Goal: Task Accomplishment & Management: Manage account settings

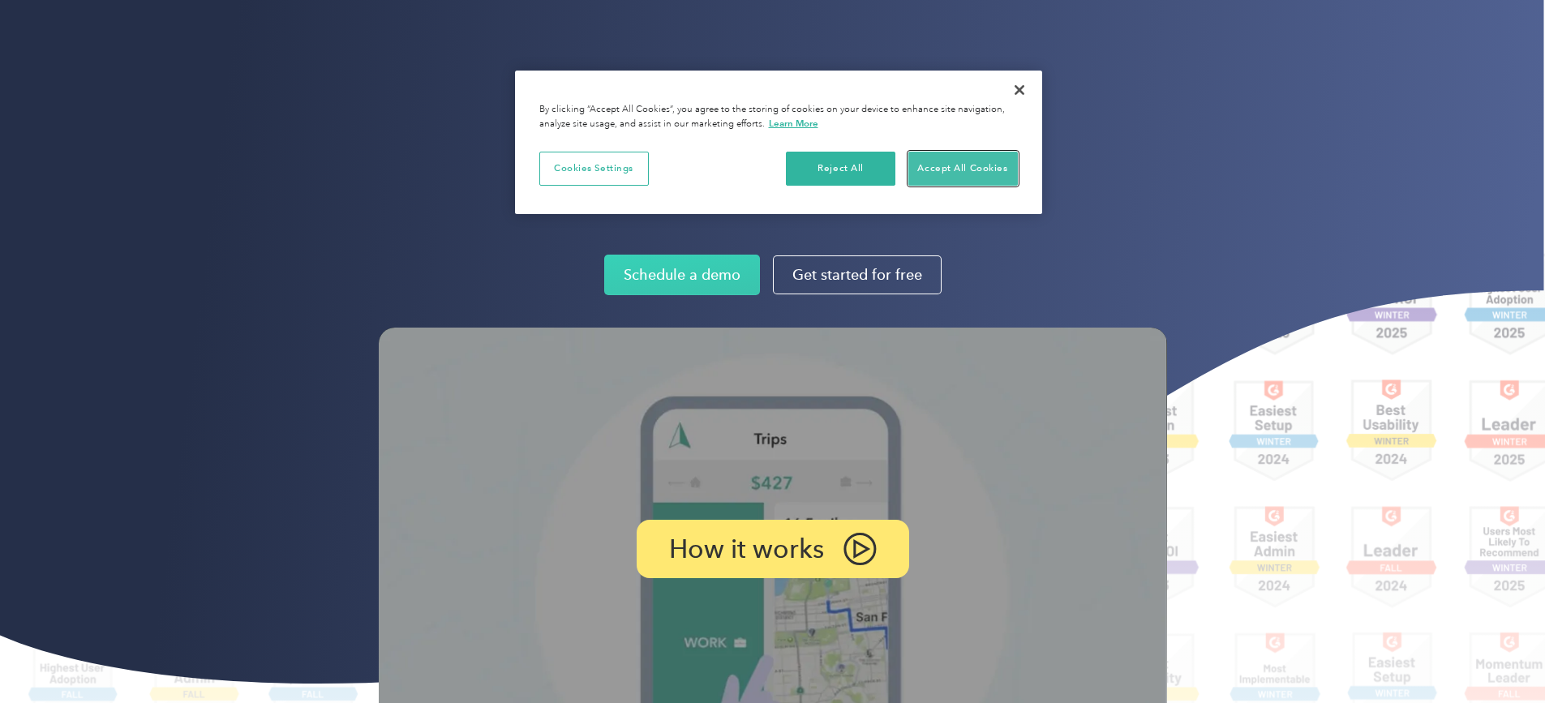
click at [948, 177] on button "Accept All Cookies" at bounding box center [963, 169] width 110 height 34
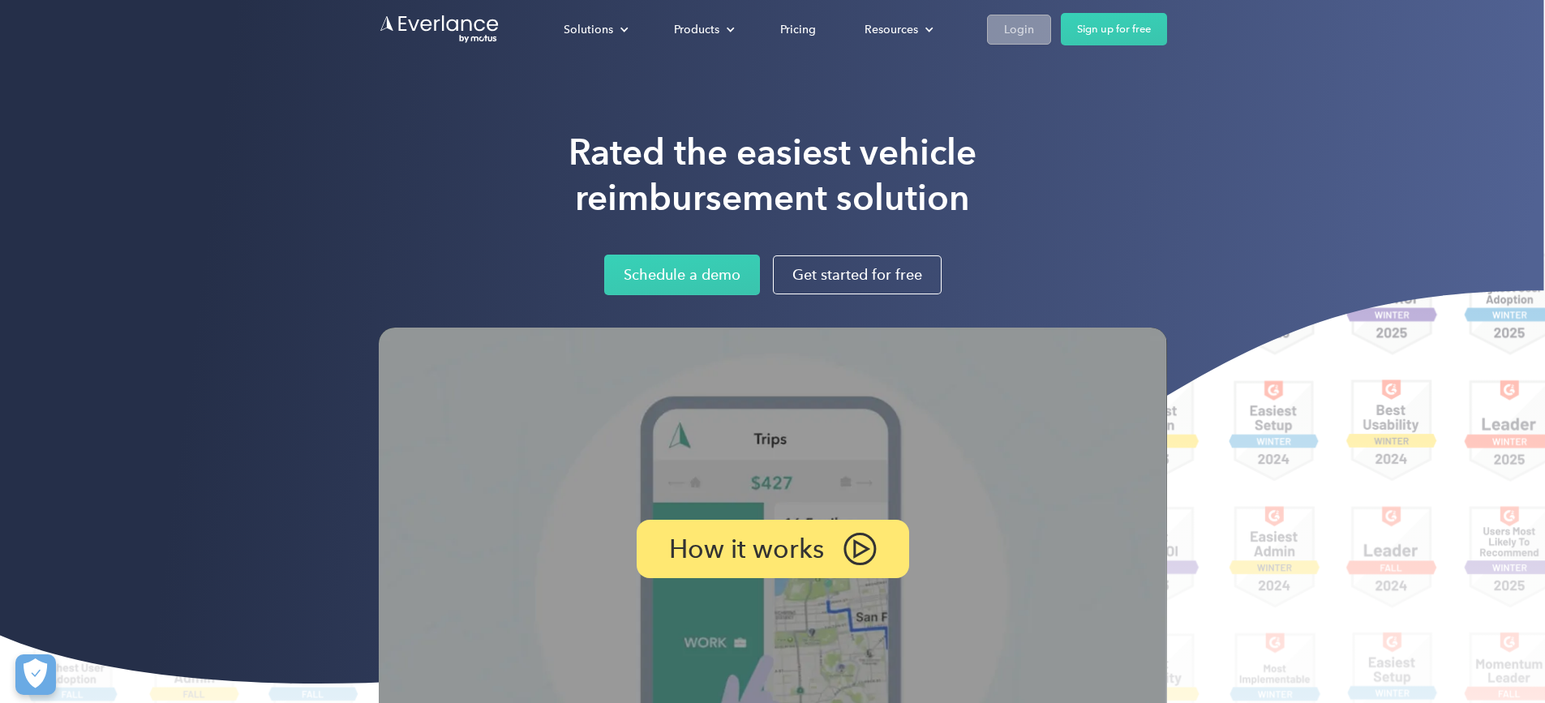
click at [1034, 31] on div "Login" at bounding box center [1019, 29] width 30 height 20
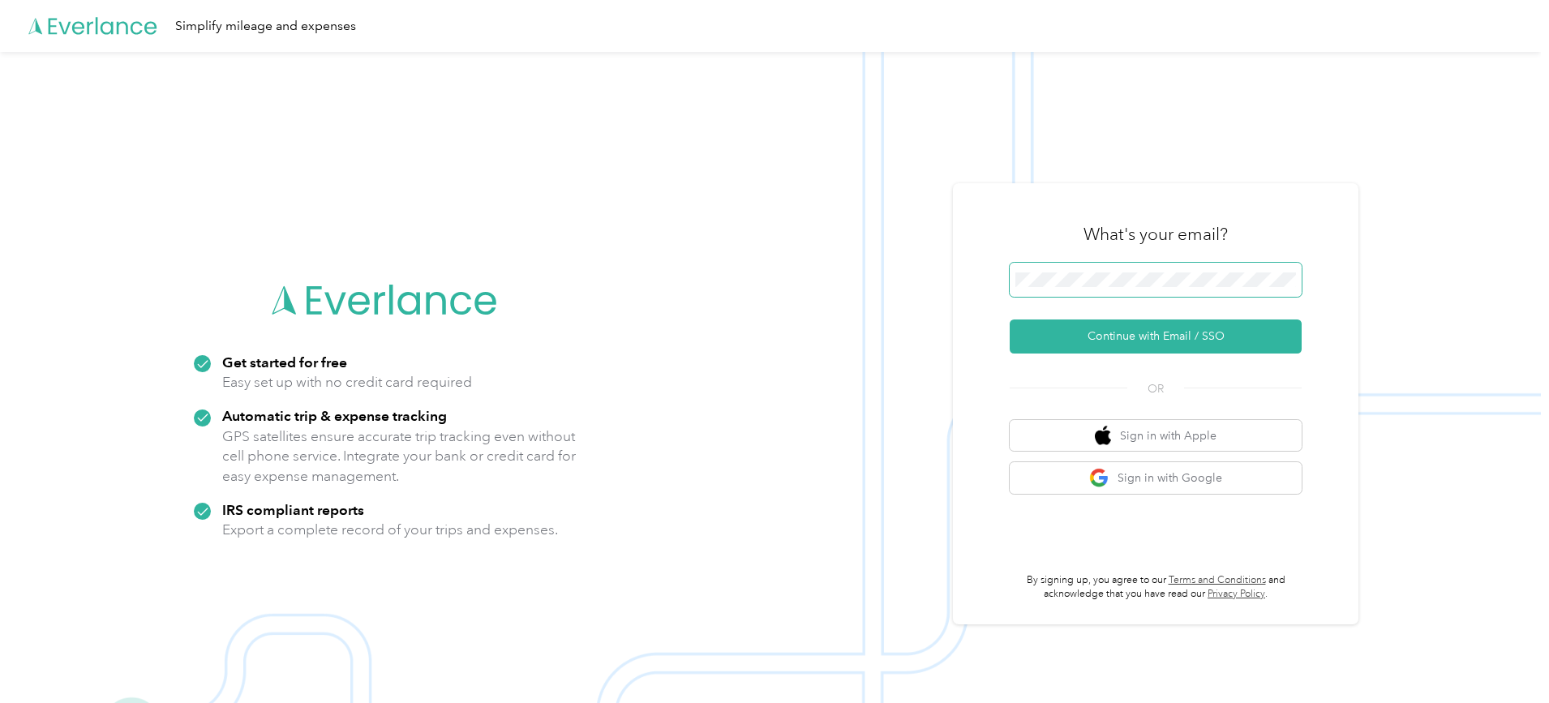
click at [1114, 270] on span at bounding box center [1156, 280] width 292 height 34
click at [1165, 335] on button "Continue with Email / SSO" at bounding box center [1156, 337] width 292 height 34
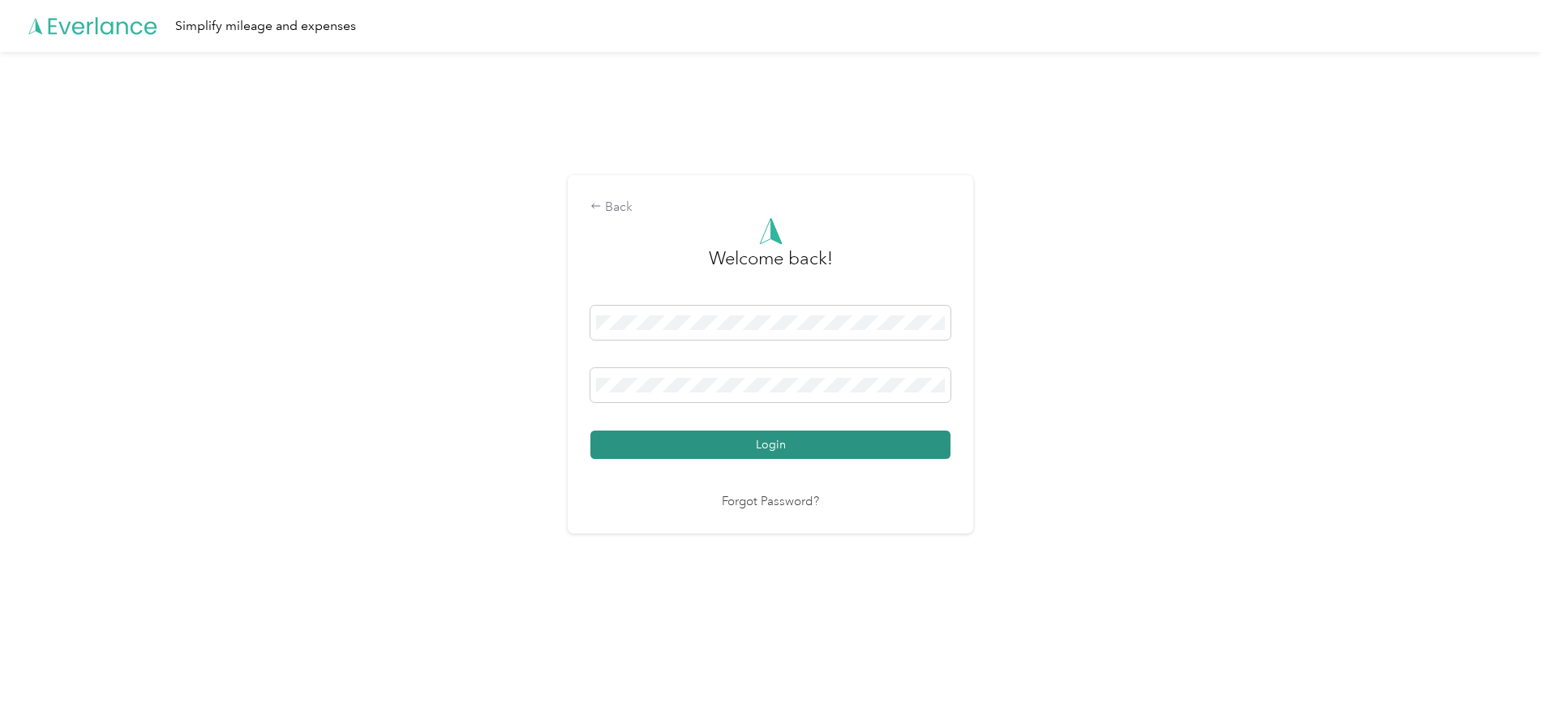
click at [735, 442] on button "Login" at bounding box center [771, 445] width 360 height 28
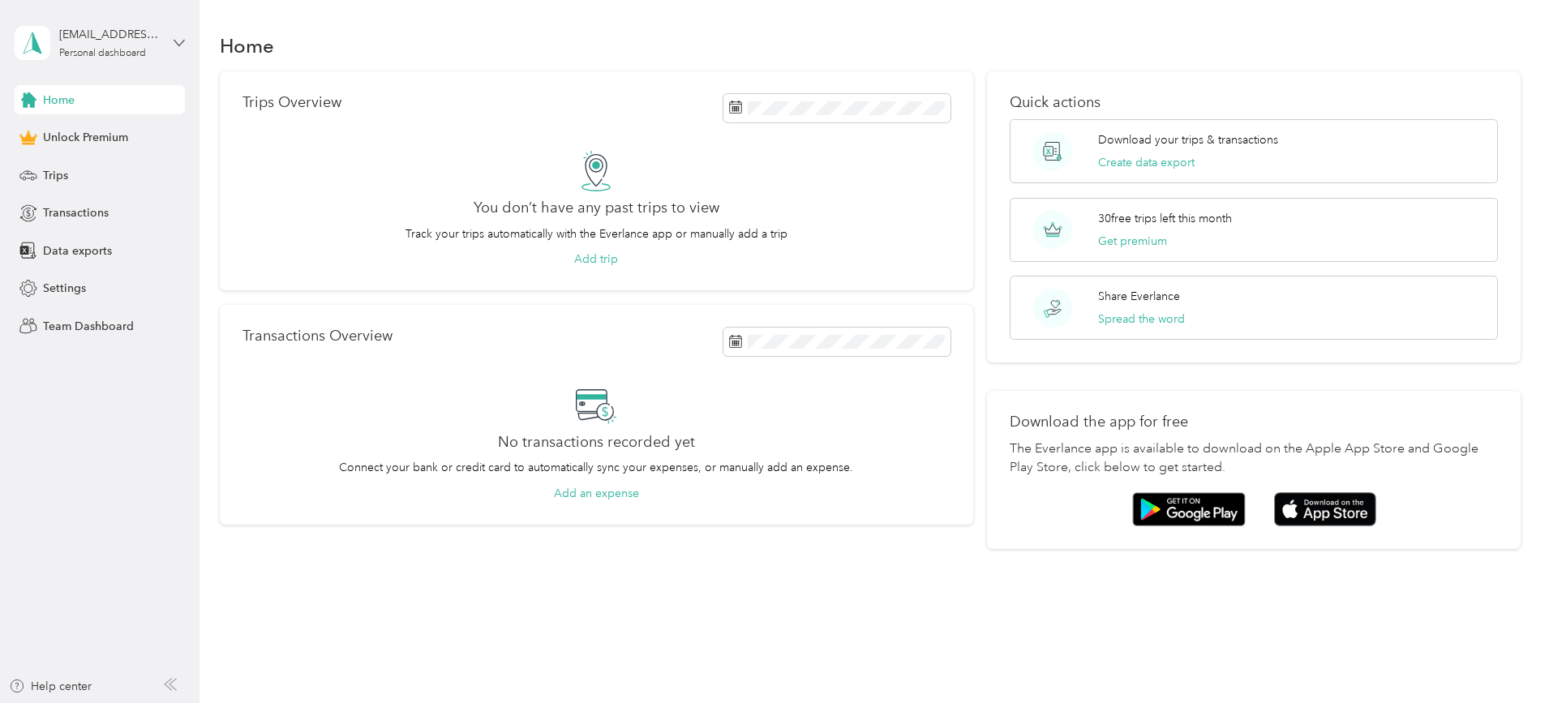
click at [182, 37] on icon at bounding box center [179, 42] width 11 height 11
click at [65, 174] on span "Trips" at bounding box center [55, 175] width 25 height 17
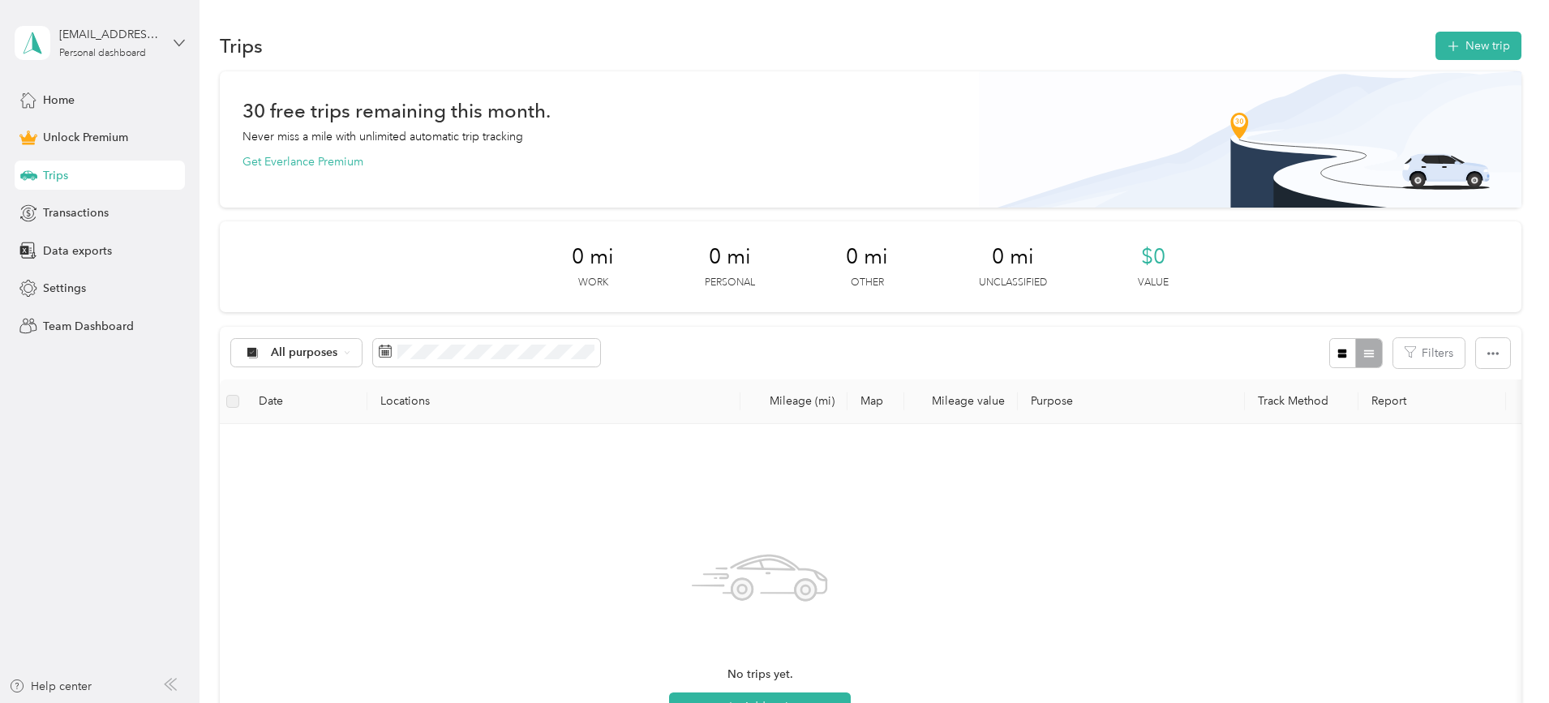
click at [178, 39] on icon at bounding box center [179, 42] width 11 height 11
click at [73, 139] on div "Log out" at bounding box center [185, 133] width 319 height 28
